Goal: Task Accomplishment & Management: Use online tool/utility

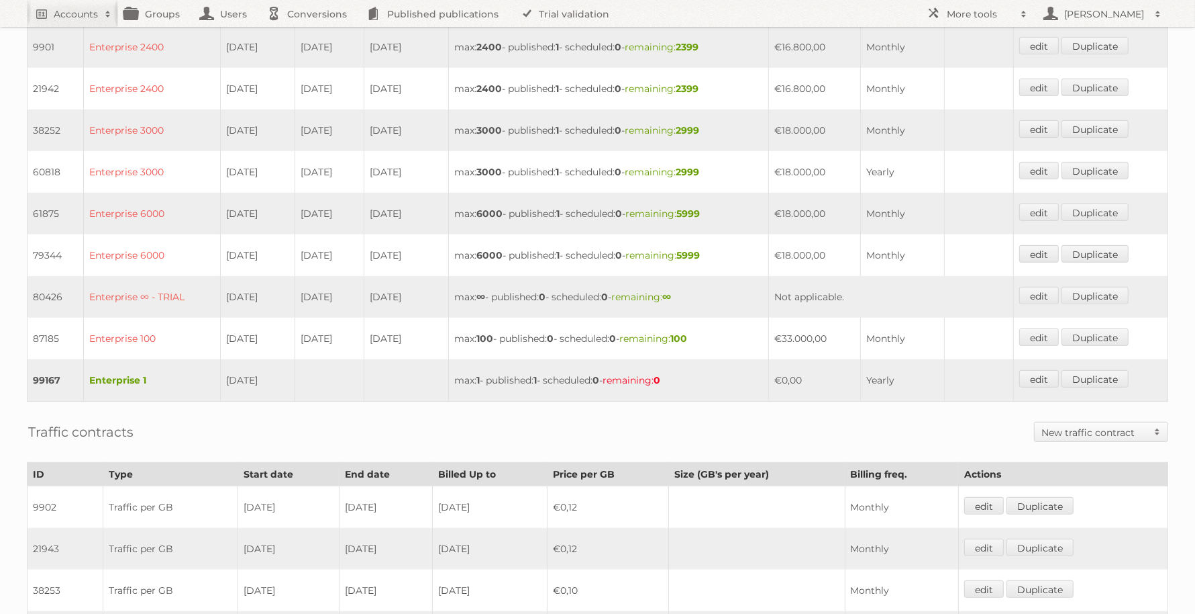
scroll to position [503, 0]
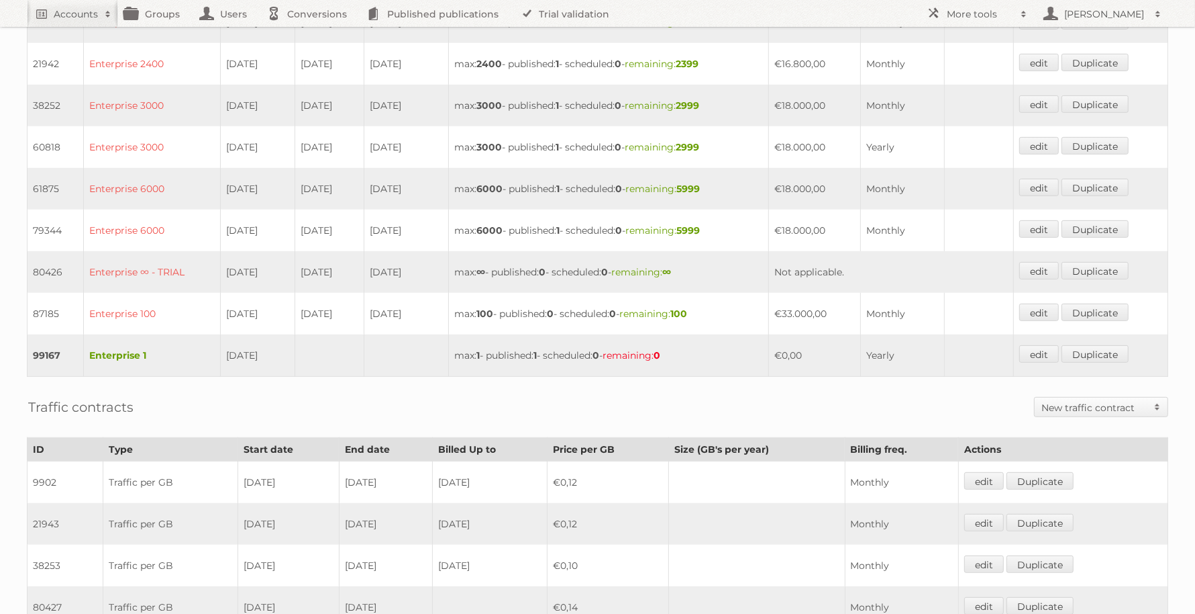
click at [121, 334] on td "Enterprise 1" at bounding box center [152, 355] width 137 height 42
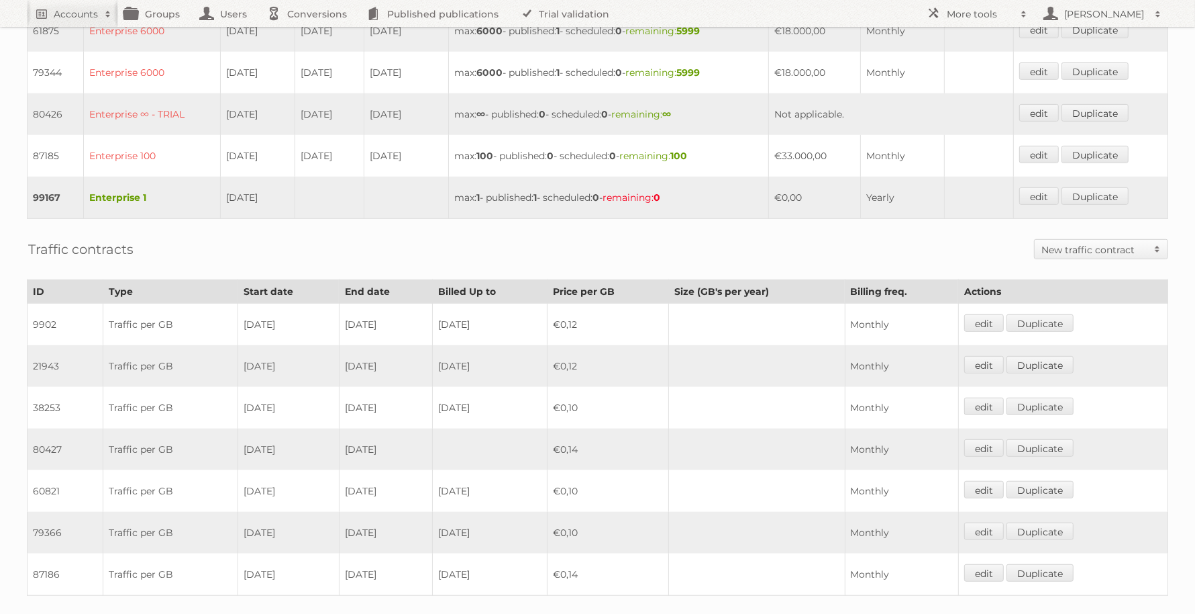
scroll to position [671, 0]
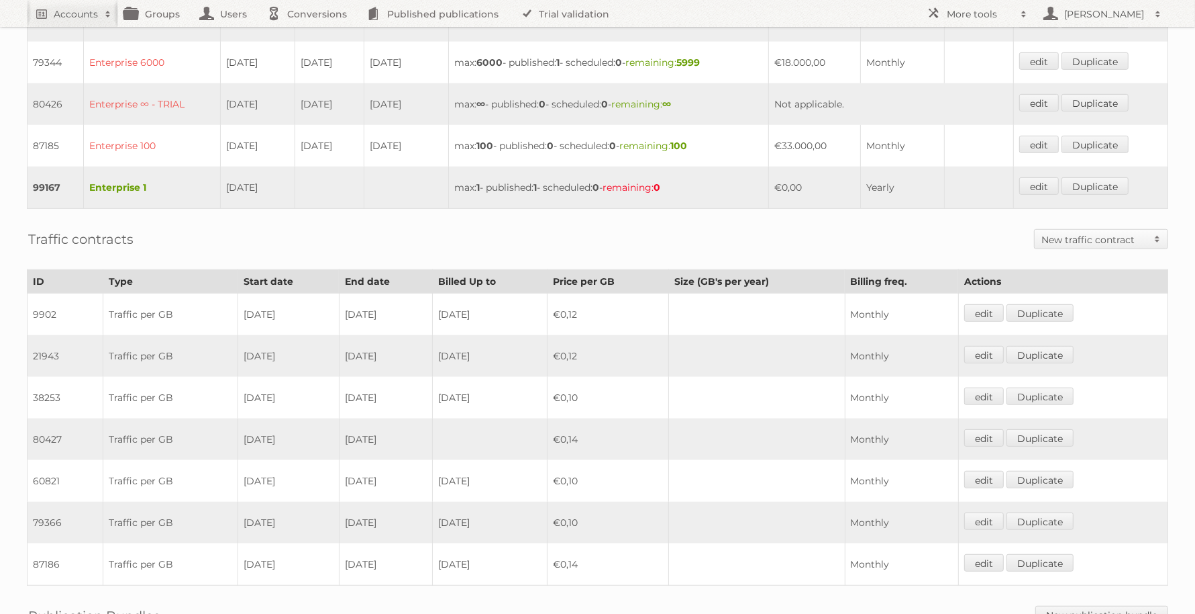
click at [152, 183] on td "Enterprise 1" at bounding box center [152, 187] width 137 height 42
click at [1038, 177] on link "edit" at bounding box center [1040, 185] width 40 height 17
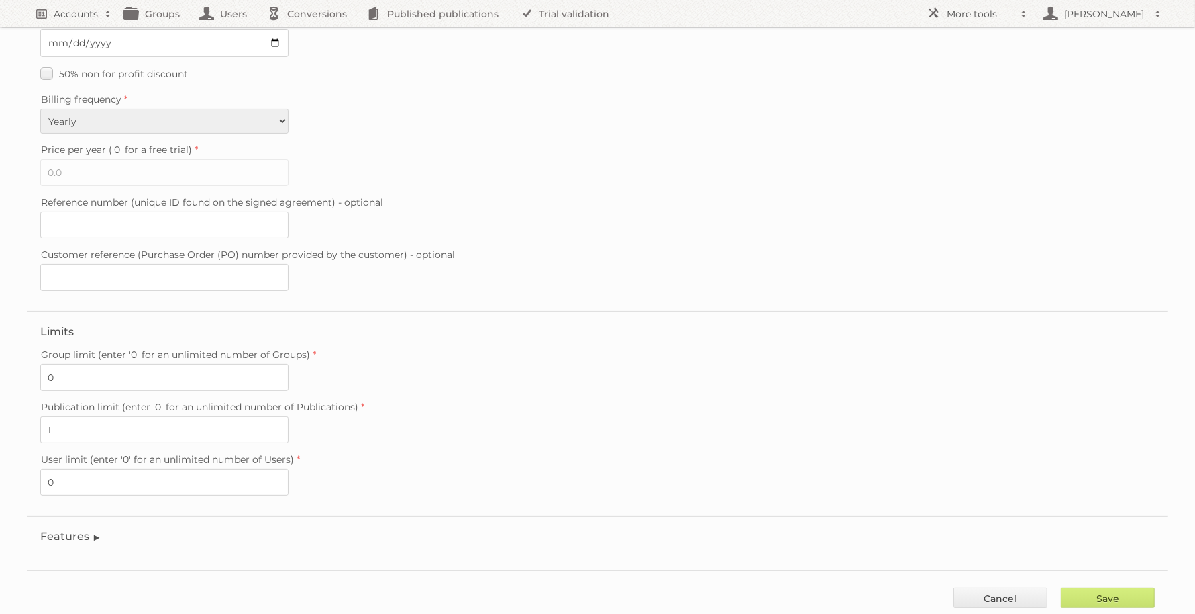
scroll to position [246, 0]
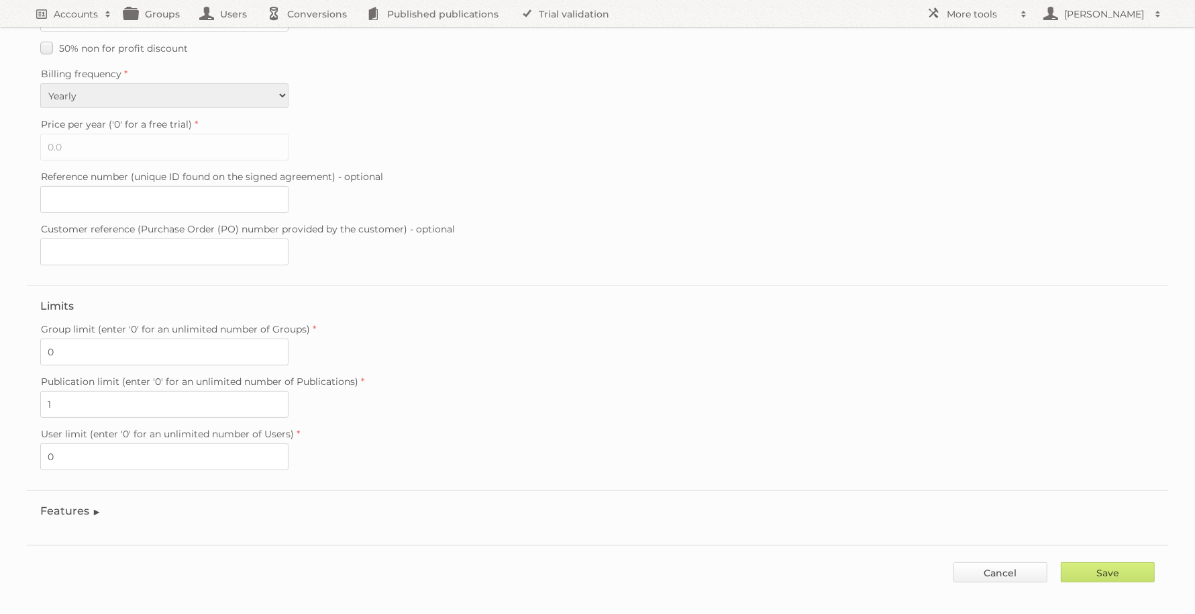
click at [974, 562] on link "Cancel" at bounding box center [1001, 572] width 94 height 20
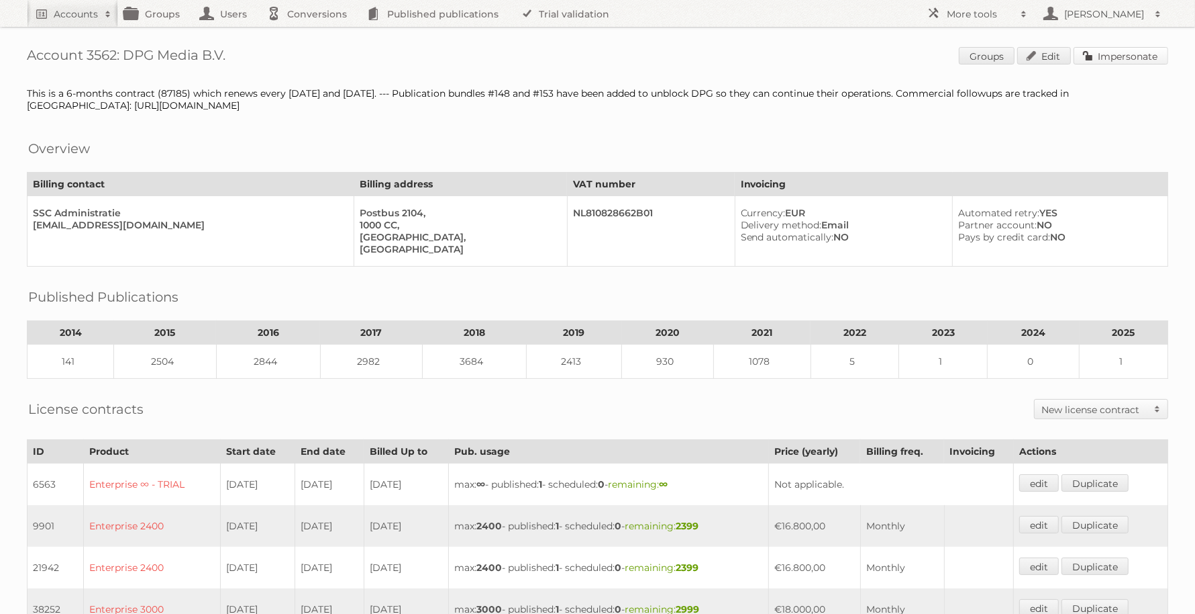
click at [1101, 54] on link "Impersonate" at bounding box center [1121, 55] width 95 height 17
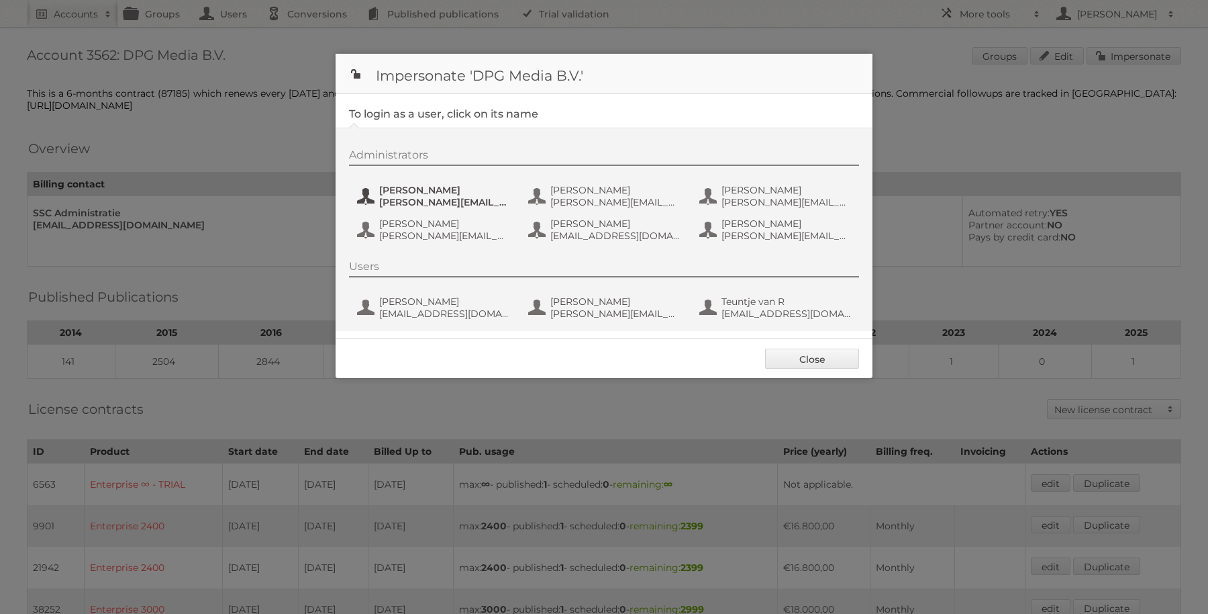
click at [482, 205] on span "dennis.figge@persgroep.net" at bounding box center [444, 202] width 130 height 12
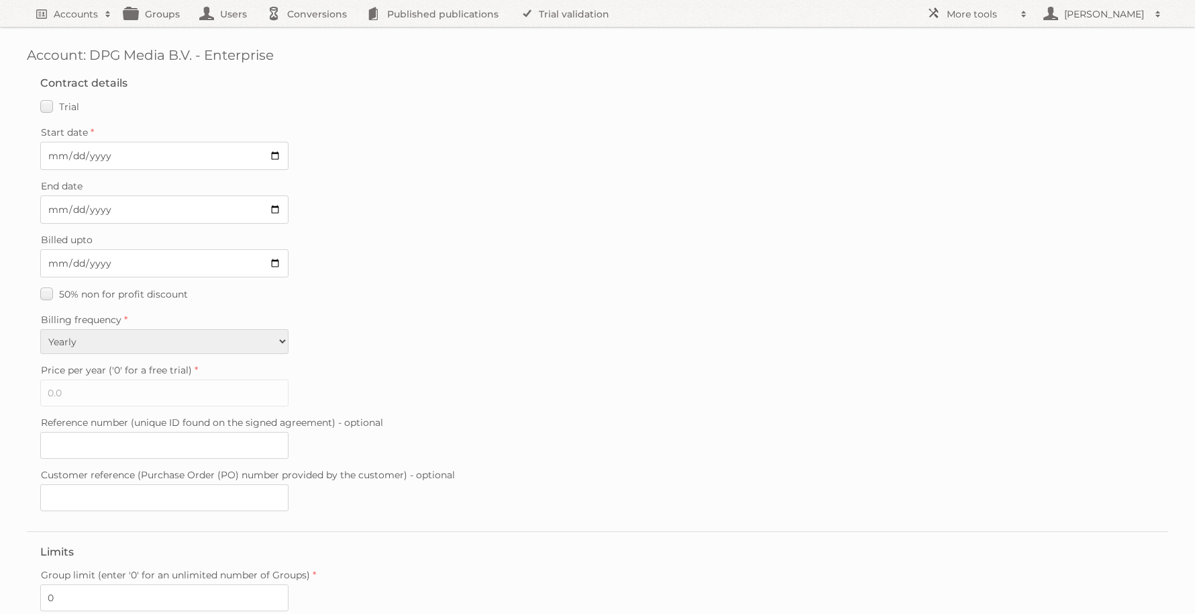
scroll to position [246, 0]
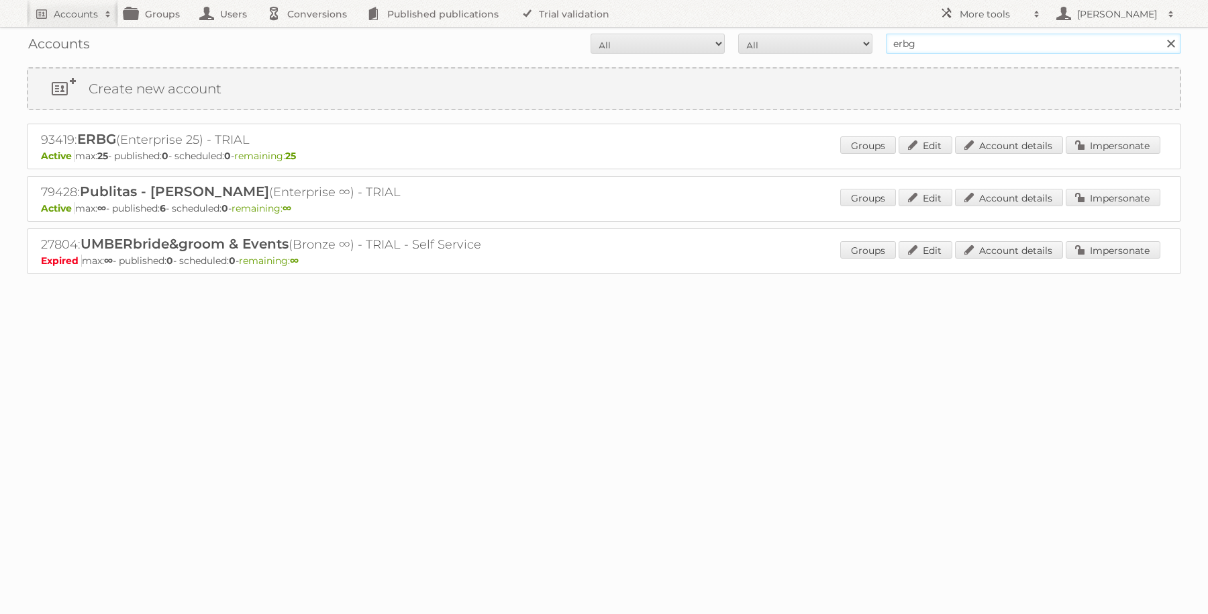
drag, startPoint x: 933, startPoint y: 44, endPoint x: 868, endPoint y: 46, distance: 65.2
click at [868, 46] on form "All Active Expired Pending All Paid Trials Self service erbg Search" at bounding box center [604, 44] width 1155 height 20
click at [963, 46] on input "toychamp" at bounding box center [1033, 44] width 295 height 20
type input "toychamp"
click at [1161, 34] on input "Search" at bounding box center [1171, 44] width 20 height 20
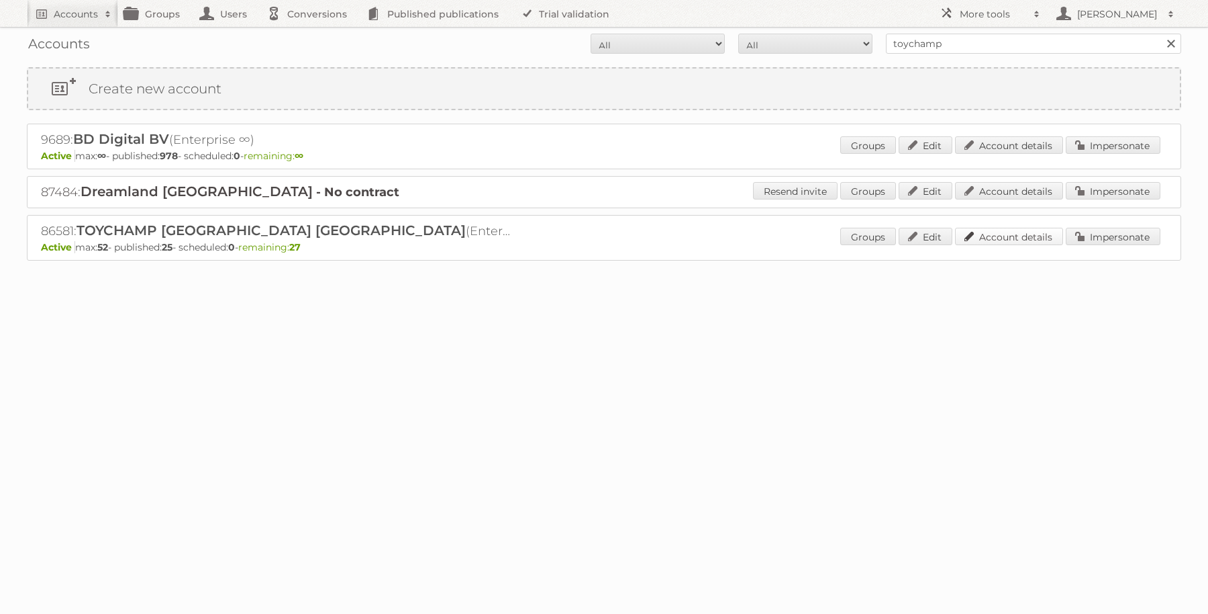
click at [1002, 232] on link "Account details" at bounding box center [1009, 236] width 108 height 17
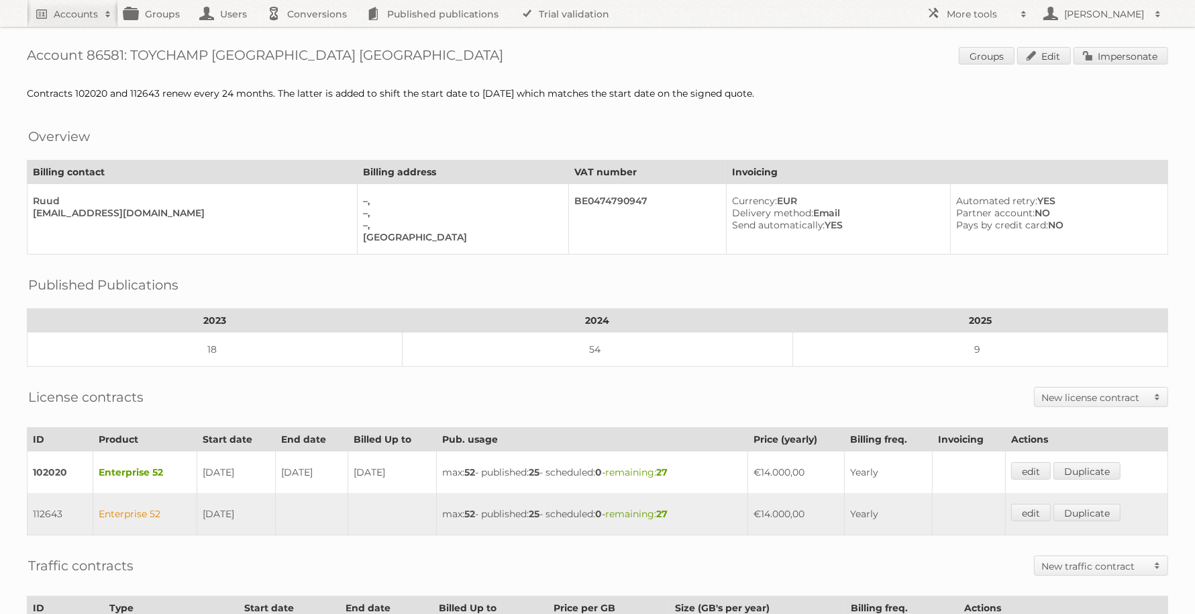
scroll to position [84, 0]
